Goal: Transaction & Acquisition: Download file/media

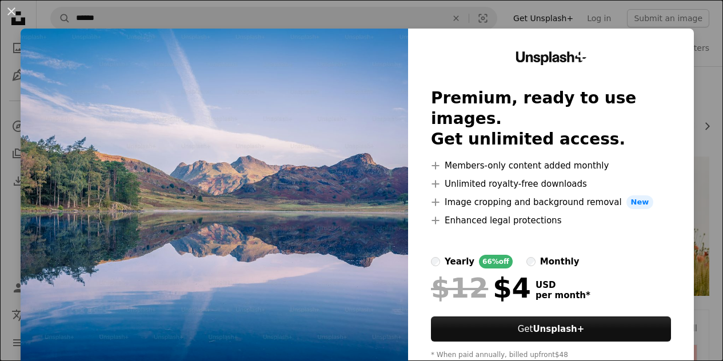
scroll to position [638, 0]
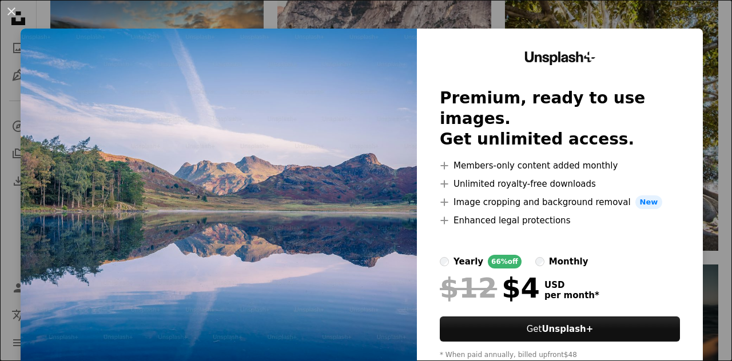
click at [470, 14] on div "An X shape Unsplash+ Premium, ready to use images. Get unlimited access. A plus…" at bounding box center [366, 180] width 732 height 361
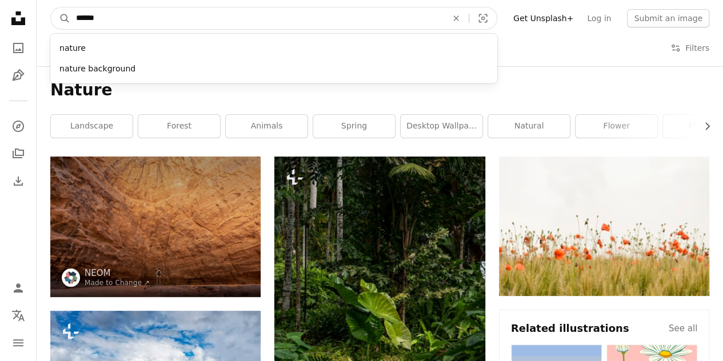
drag, startPoint x: 173, startPoint y: 21, endPoint x: 1, endPoint y: -5, distance: 173.4
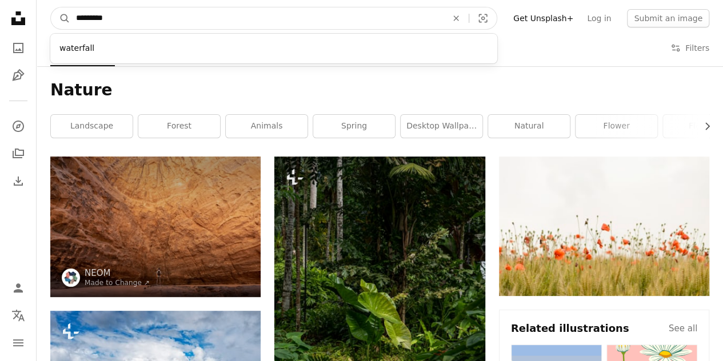
type input "*********"
click at [51, 7] on button "A magnifying glass" at bounding box center [60, 18] width 19 height 22
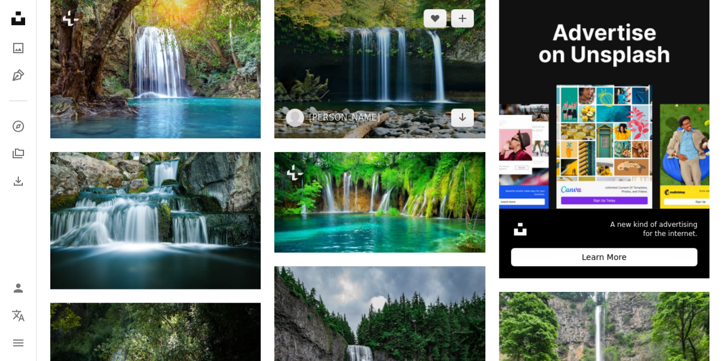
scroll to position [292, 0]
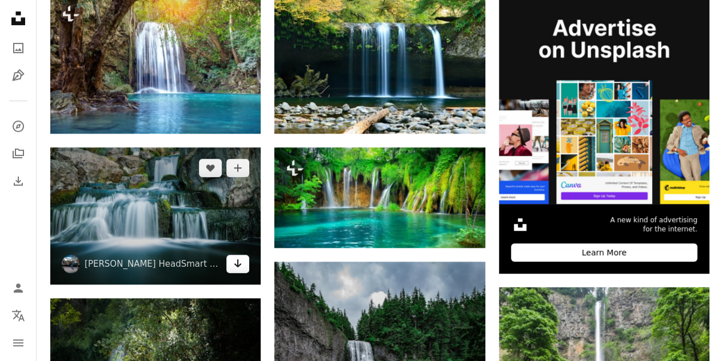
click at [232, 267] on link "Arrow pointing down" at bounding box center [237, 264] width 23 height 18
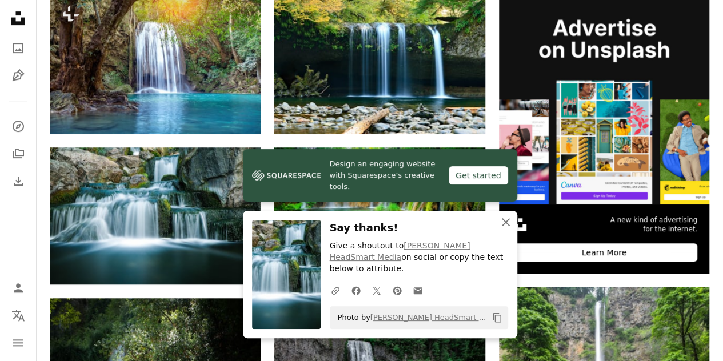
click at [499, 229] on icon "An X shape" at bounding box center [506, 222] width 14 height 14
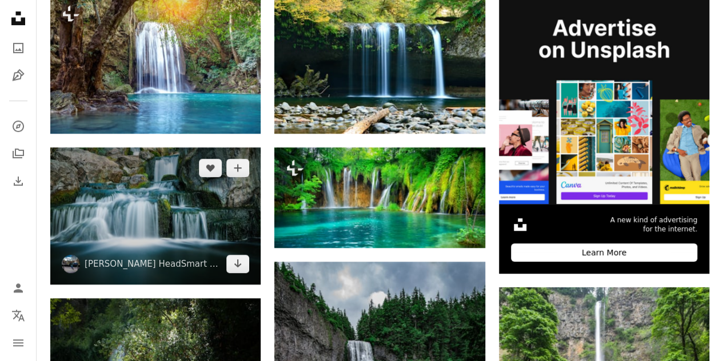
click at [106, 215] on img at bounding box center [155, 215] width 210 height 137
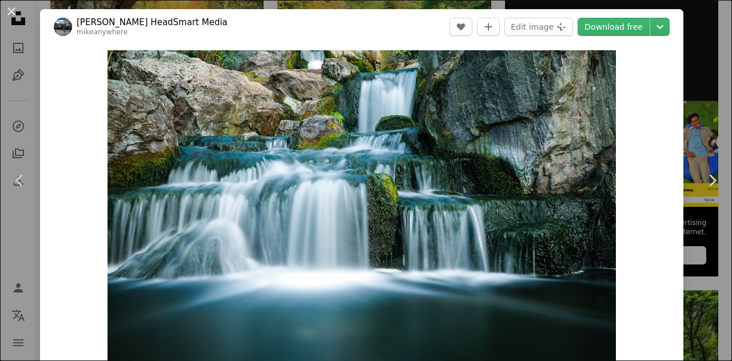
click at [690, 111] on div "An X shape Chevron left Chevron right [PERSON_NAME] HeadSmart Media mikeanywher…" at bounding box center [366, 180] width 732 height 361
